Goal: Find specific page/section: Find specific page/section

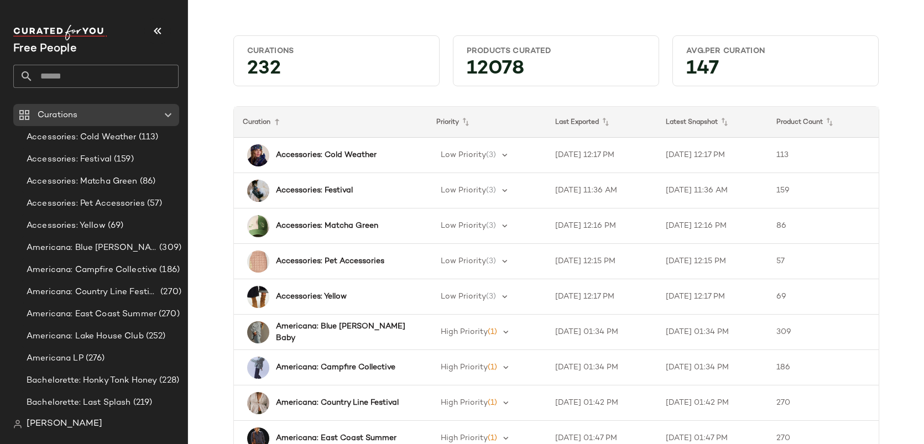
click at [84, 75] on input "text" at bounding box center [105, 76] width 145 height 23
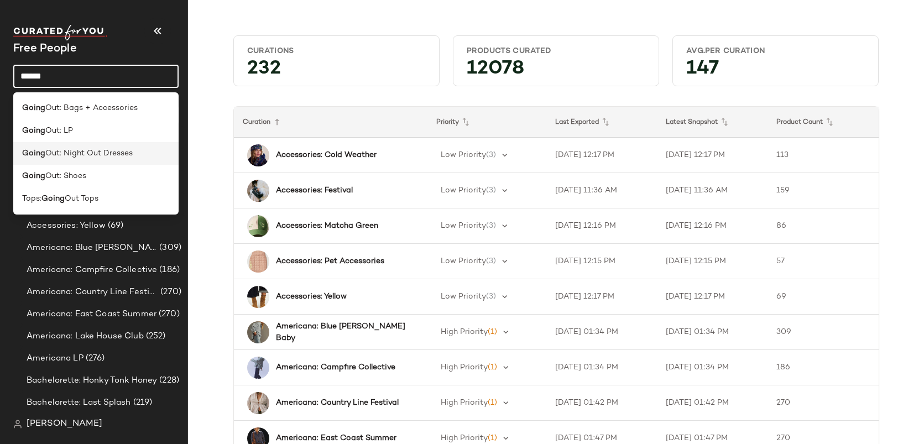
type input "*****"
click at [56, 150] on span "Out: Night Out Dresses" at bounding box center [88, 154] width 87 height 12
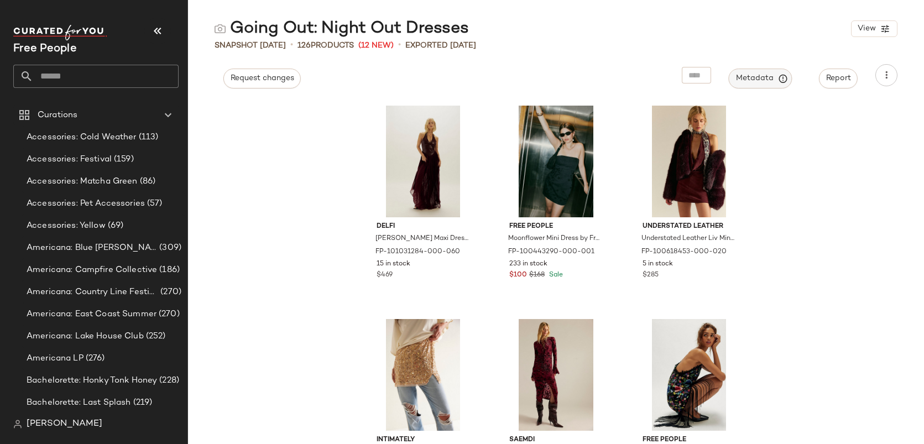
click at [757, 78] on span "Metadata" at bounding box center [761, 79] width 50 height 10
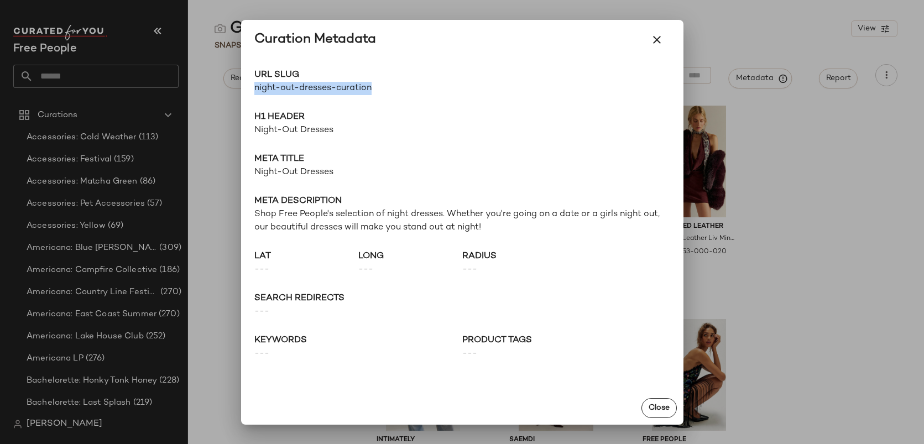
drag, startPoint x: 378, startPoint y: 88, endPoint x: 252, endPoint y: 87, distance: 125.6
click at [252, 87] on div "URL Slug night-out-dresses-curation Go to Shop H1 Header Night-Out Dresses Meta…" at bounding box center [462, 226] width 442 height 332
copy span "night-out-dresses-curation"
drag, startPoint x: 335, startPoint y: 174, endPoint x: 246, endPoint y: 172, distance: 89.1
click at [246, 172] on div "URL Slug night-out-dresses-curation Go to Shop H1 Header Night-Out Dresses Meta…" at bounding box center [462, 226] width 442 height 332
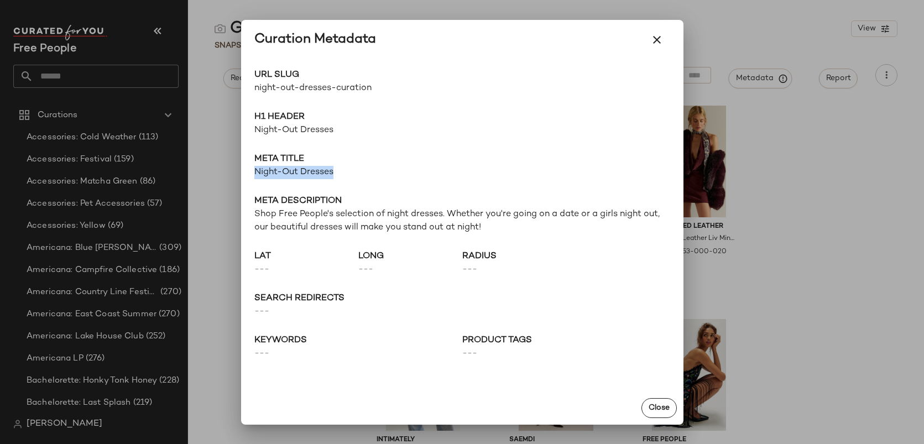
copy span "Night-Out Dresses"
click at [284, 170] on span "Night-Out Dresses" at bounding box center [462, 172] width 416 height 13
drag, startPoint x: 335, startPoint y: 172, endPoint x: 249, endPoint y: 170, distance: 85.2
click at [249, 170] on div "URL Slug night-out-dresses-curation Go to Shop H1 Header Night-Out Dresses Meta…" at bounding box center [462, 226] width 442 height 332
copy span "Night-Out Dresses"
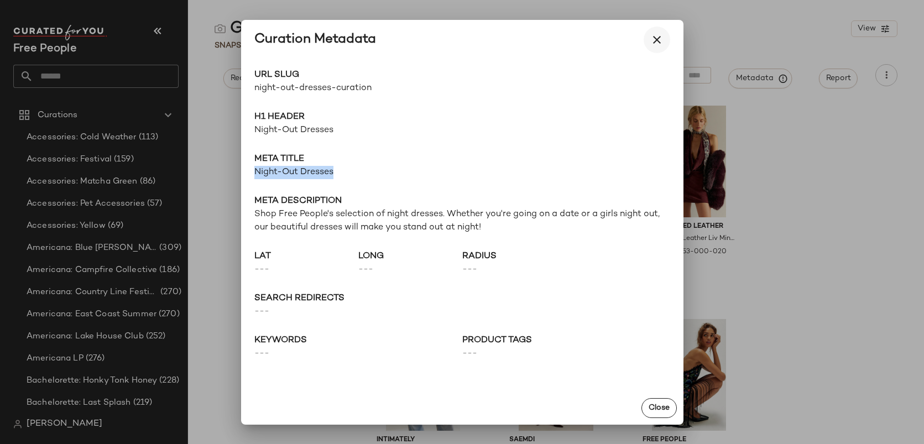
click at [660, 37] on icon "button" at bounding box center [656, 39] width 13 height 13
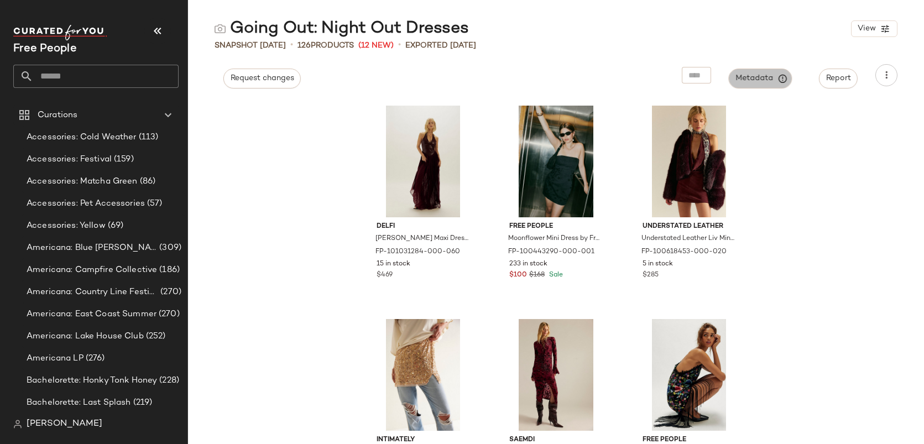
click at [773, 79] on span "Metadata" at bounding box center [761, 79] width 50 height 10
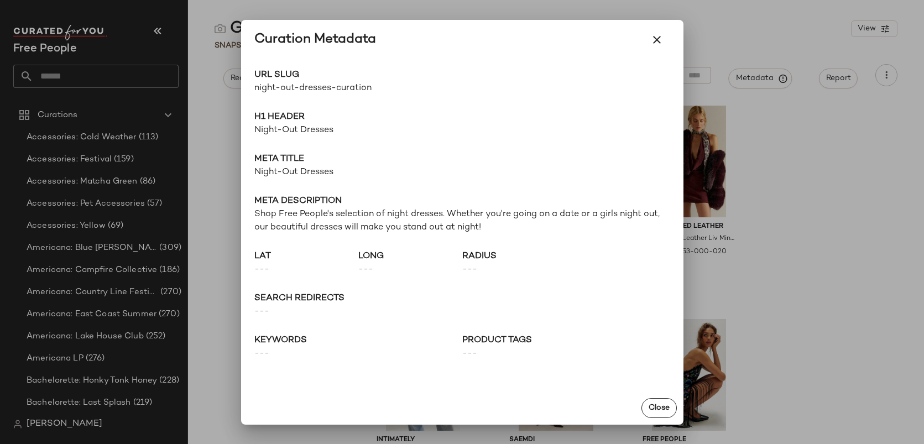
click at [621, 243] on div "URL Slug night-out-dresses-curation Go to Shop H1 Header Night-Out Dresses Meta…" at bounding box center [462, 226] width 442 height 332
click at [659, 37] on icon "button" at bounding box center [656, 39] width 13 height 13
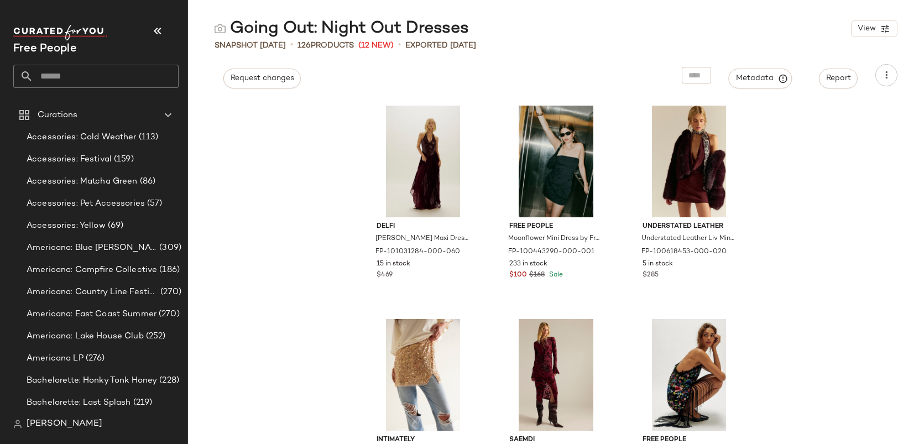
click at [68, 79] on input "text" at bounding box center [105, 76] width 145 height 23
type input "***"
click at [57, 72] on input "***" at bounding box center [95, 76] width 165 height 23
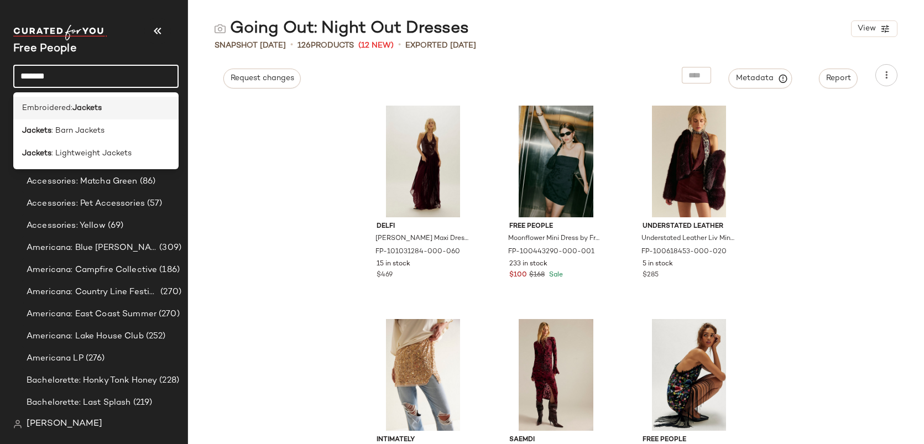
type input "*******"
click at [48, 106] on span "Embroidered:" at bounding box center [47, 108] width 50 height 12
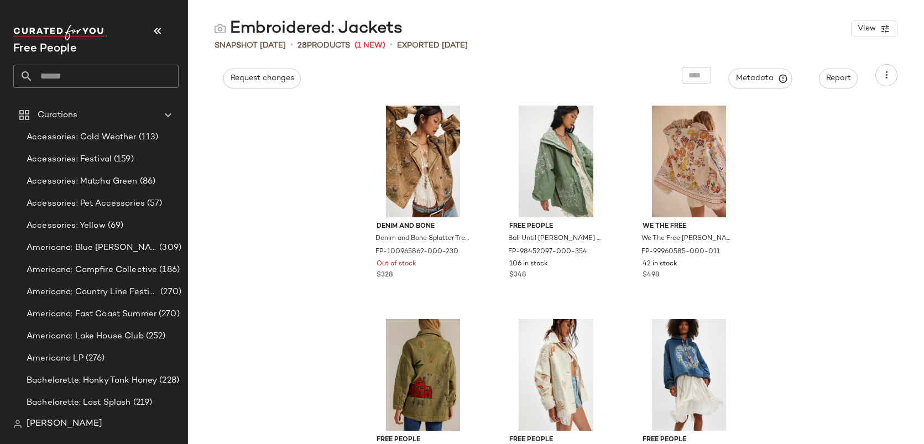
click at [95, 73] on input "text" at bounding box center [105, 76] width 145 height 23
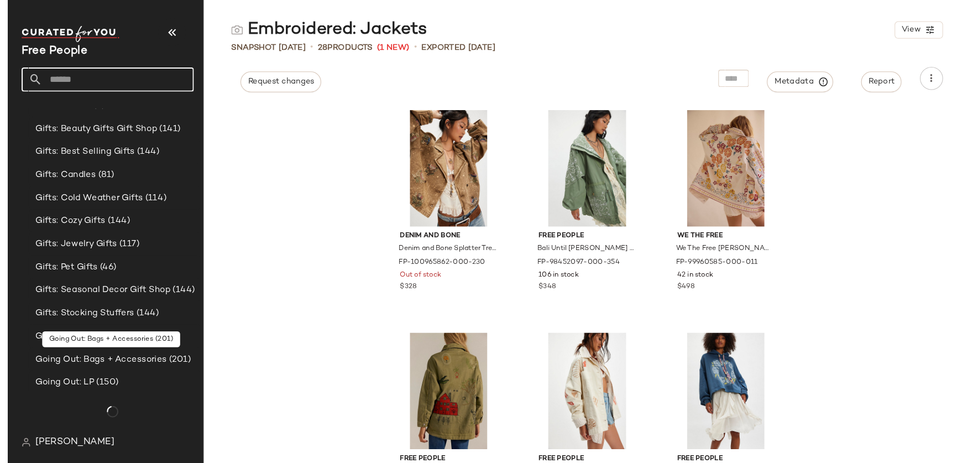
scroll to position [1961, 0]
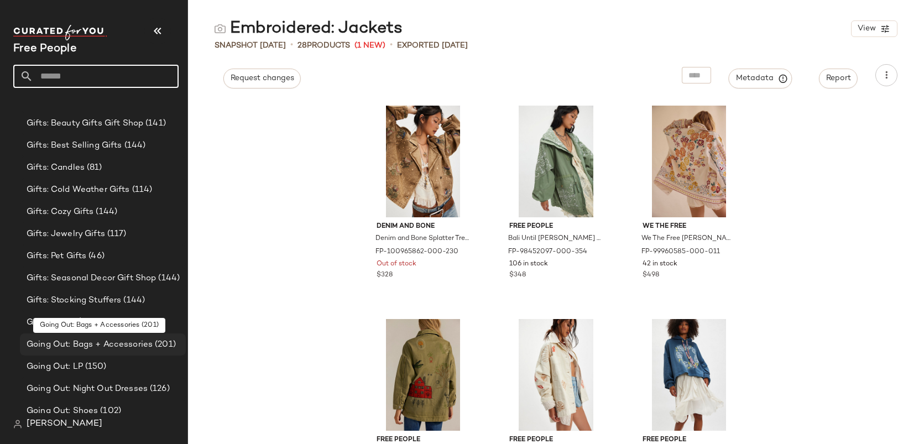
click at [118, 340] on span "Going Out: Bags + Accessories" at bounding box center [90, 344] width 126 height 13
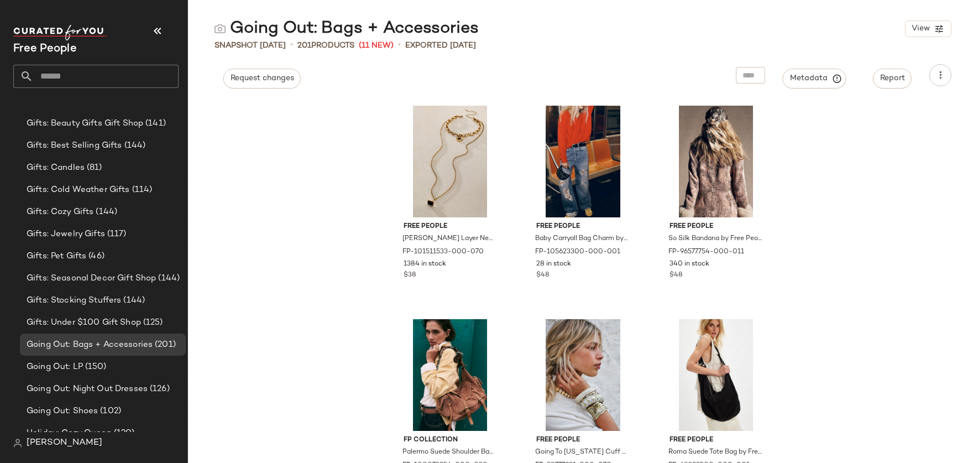
scroll to position [1961, 0]
click at [811, 75] on span "Metadata" at bounding box center [815, 79] width 50 height 10
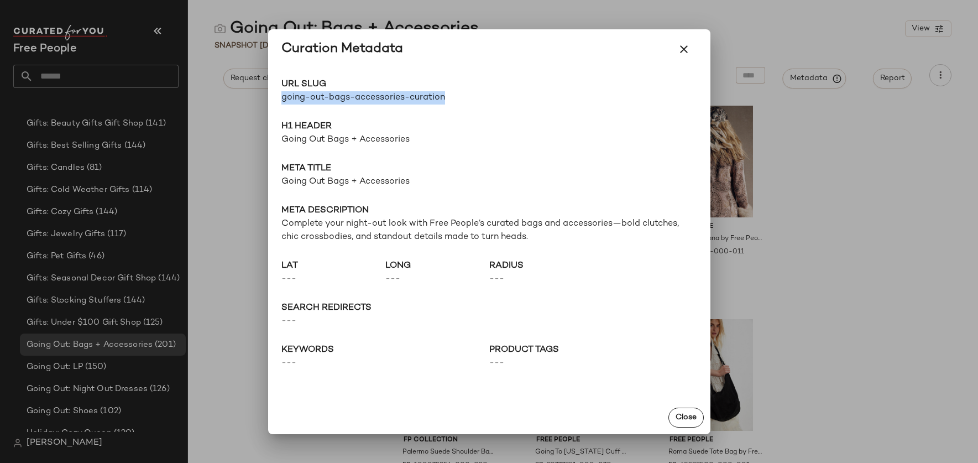
drag, startPoint x: 457, startPoint y: 93, endPoint x: 281, endPoint y: 95, distance: 176.4
click at [280, 95] on div "URL Slug going-out-bags-accessories-curation Go to Shop H1 Header Going Out Bag…" at bounding box center [489, 235] width 442 height 332
copy span "going-out-bags-accessories-curation"
